Goal: Information Seeking & Learning: Learn about a topic

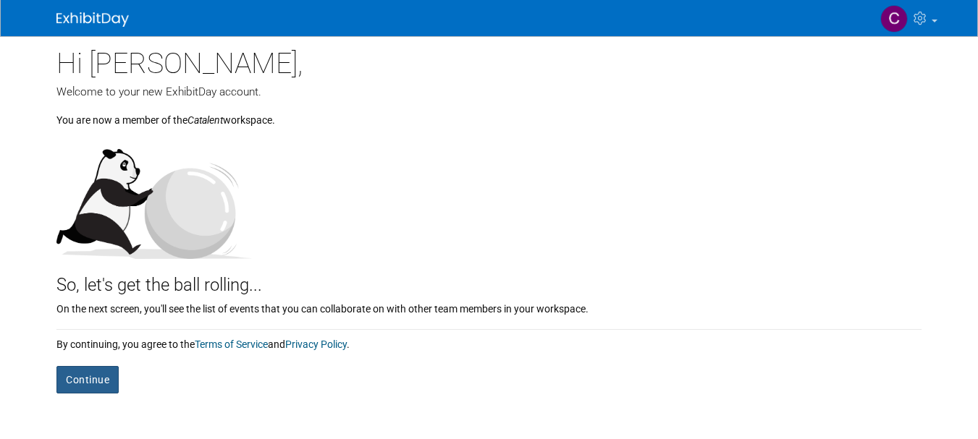
click at [88, 382] on button "Continue" at bounding box center [87, 380] width 62 height 28
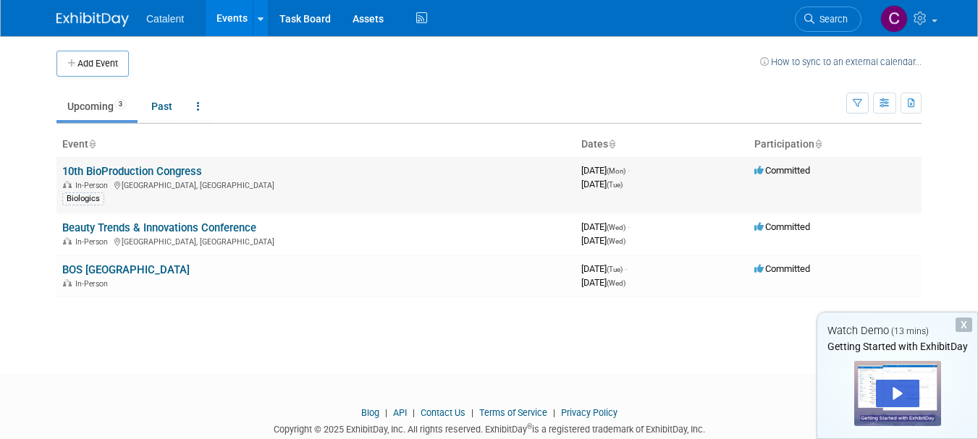
click at [161, 172] on link "10th BioProduction Congress" at bounding box center [132, 171] width 140 height 13
click at [93, 228] on link "Beauty Trends & Innovations Conference" at bounding box center [159, 228] width 194 height 13
click at [114, 267] on link "BOS Manchester" at bounding box center [125, 270] width 127 height 13
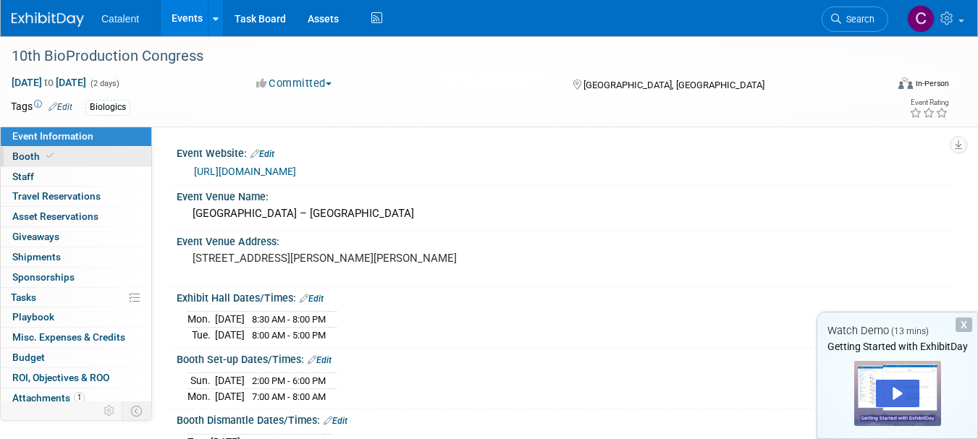
click at [54, 159] on span at bounding box center [49, 156] width 13 height 11
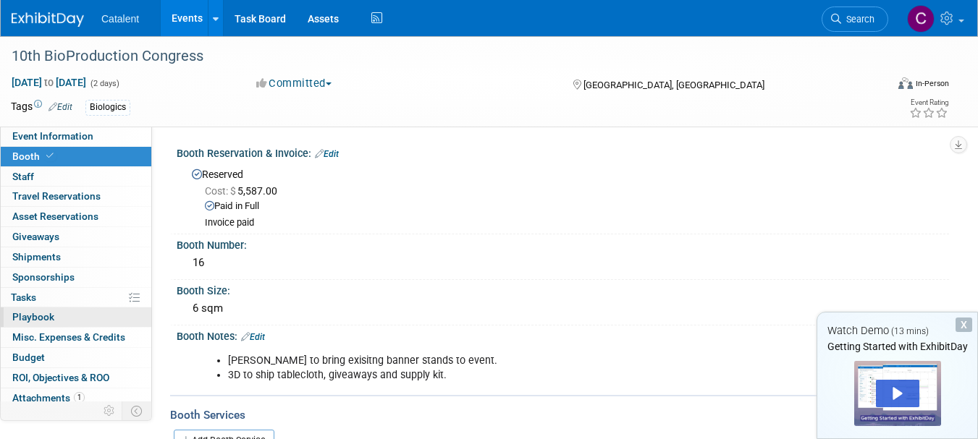
click at [41, 317] on span "Playbook 0" at bounding box center [33, 317] width 42 height 12
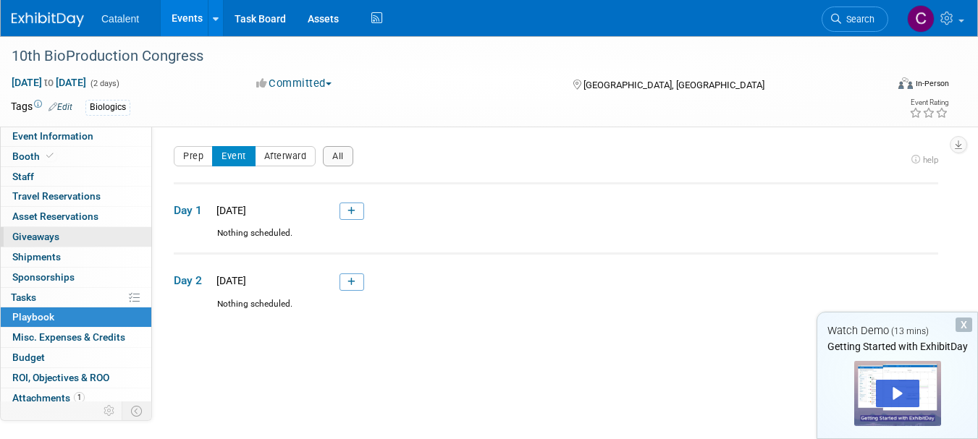
click at [48, 238] on span "Giveaways 0" at bounding box center [35, 237] width 47 height 12
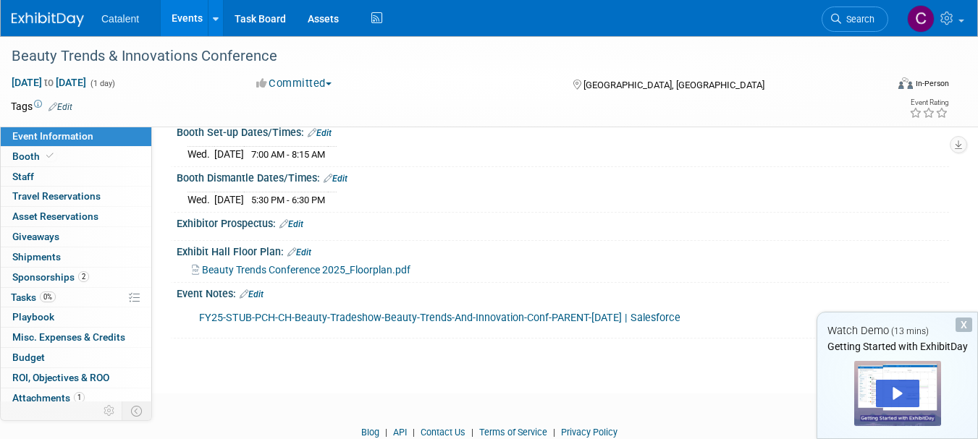
scroll to position [215, 0]
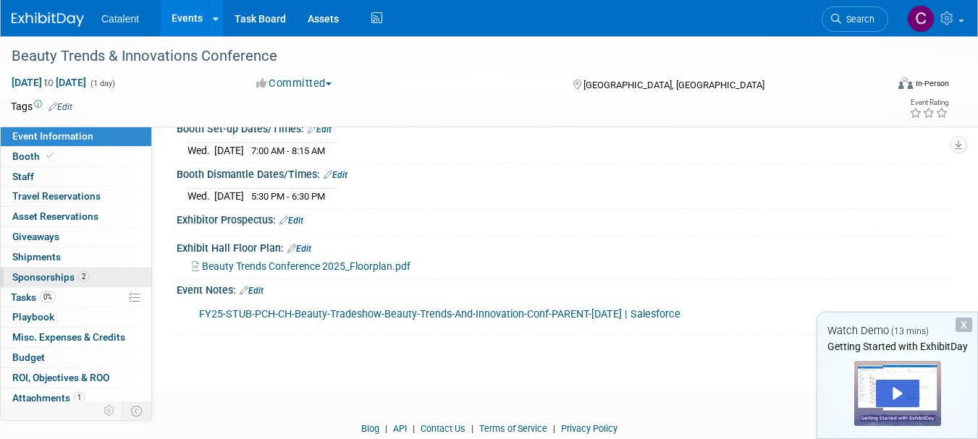
click at [50, 274] on span "Sponsorships 2" at bounding box center [50, 278] width 77 height 12
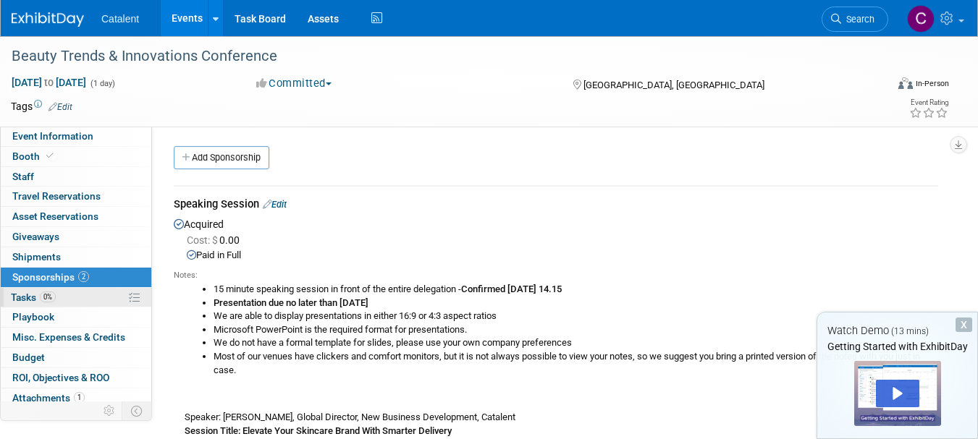
click at [30, 298] on span "Tasks 0%" at bounding box center [33, 298] width 45 height 12
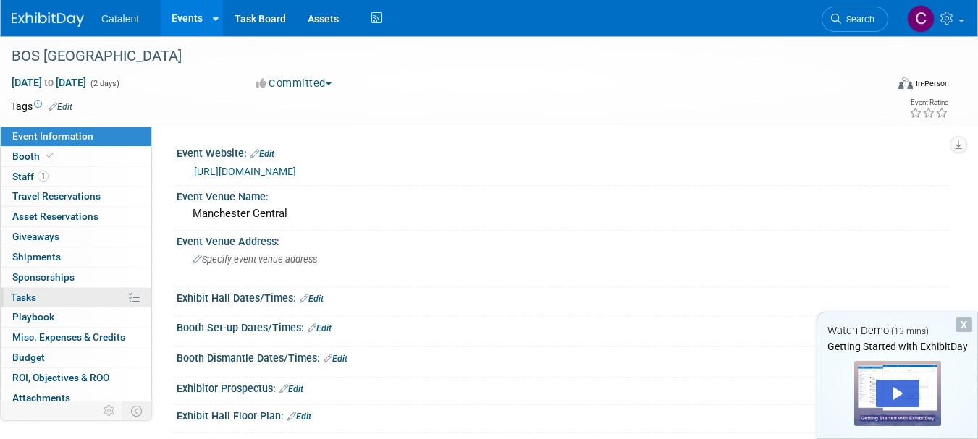
click at [53, 299] on link "0% Tasks 0%" at bounding box center [76, 298] width 151 height 20
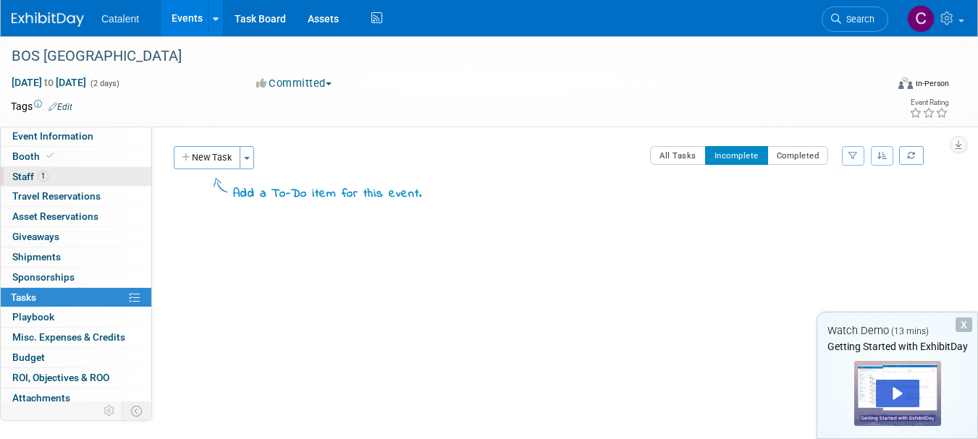
click at [69, 177] on link "1 Staff 1" at bounding box center [76, 177] width 151 height 20
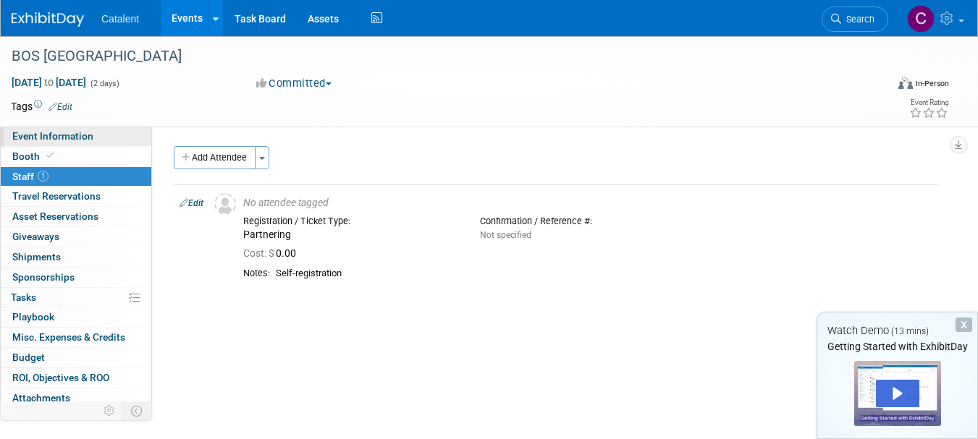
click at [89, 135] on span "Event Information" at bounding box center [52, 136] width 81 height 12
